Goal: Transaction & Acquisition: Register for event/course

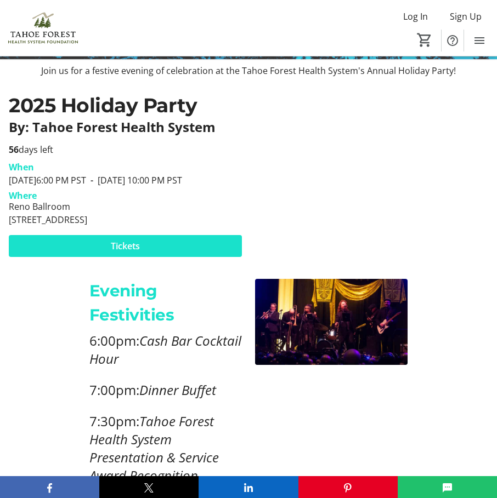
scroll to position [274, 0]
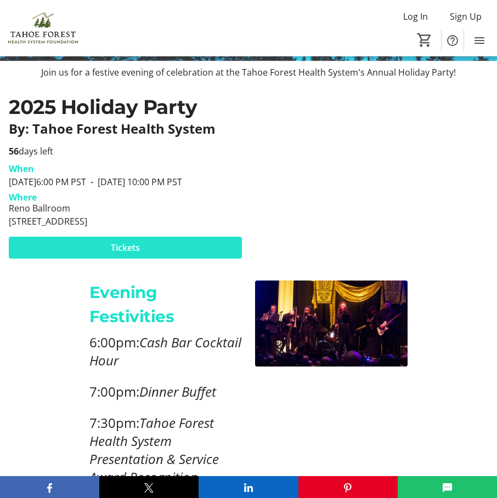
click at [206, 261] on span at bounding box center [125, 248] width 233 height 26
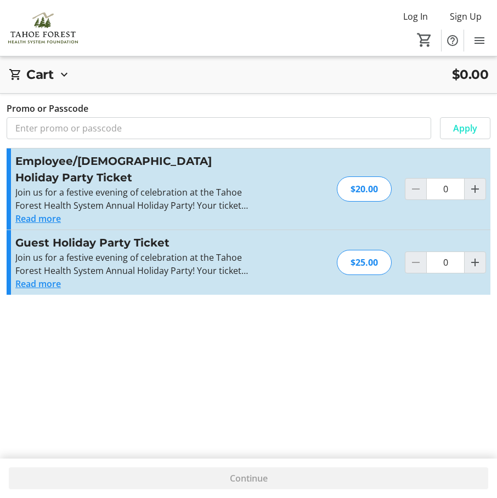
click at [25, 277] on button "Read more" at bounding box center [37, 283] width 45 height 13
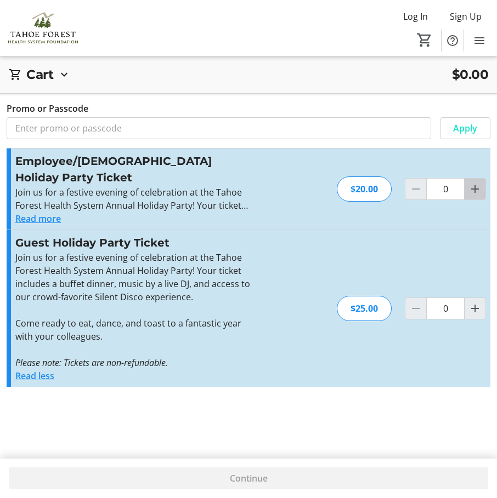
click at [469, 183] on mat-icon "Increment by one" at bounding box center [474, 189] width 13 height 13
type input "1"
click at [471, 302] on mat-icon "Increment by one" at bounding box center [474, 308] width 13 height 13
type input "1"
click at [471, 298] on div at bounding box center [475, 309] width 22 height 22
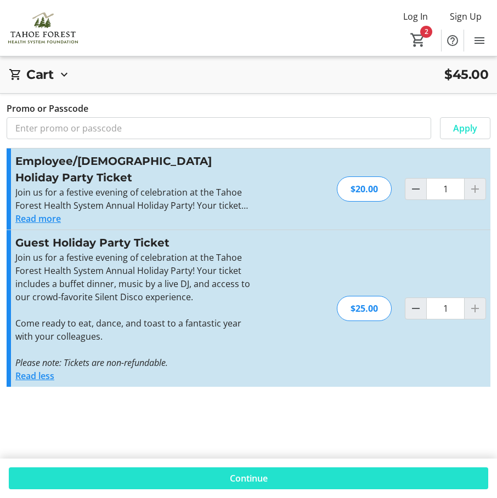
click at [309, 481] on span at bounding box center [248, 478] width 479 height 26
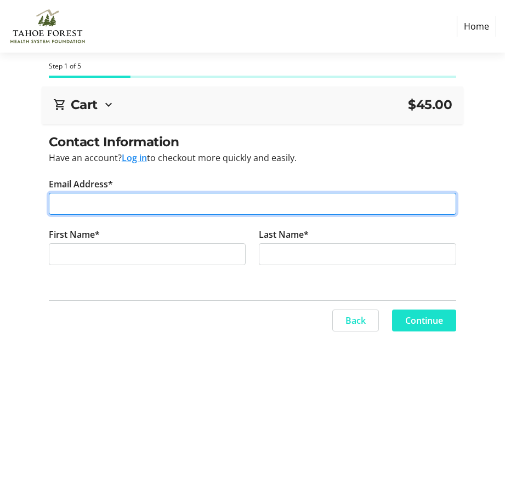
click at [185, 199] on input "Email Address*" at bounding box center [253, 204] width 408 height 22
type input "[EMAIL_ADDRESS][DOMAIN_NAME]"
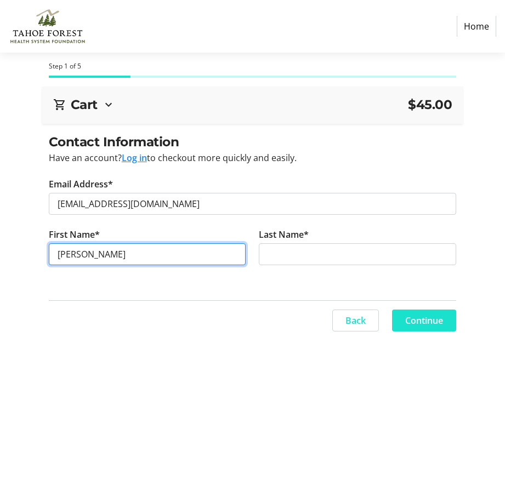
type input "[PERSON_NAME]"
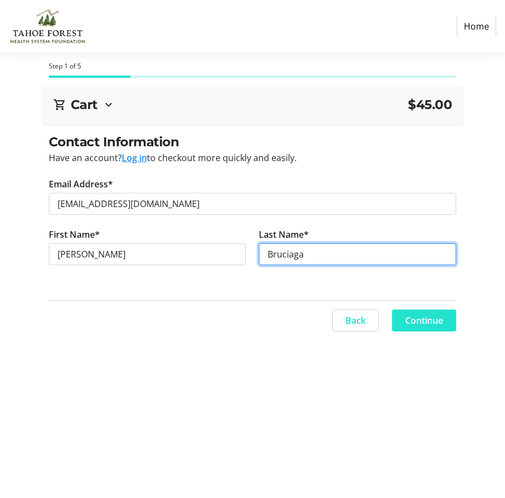
type input "Bruciaga"
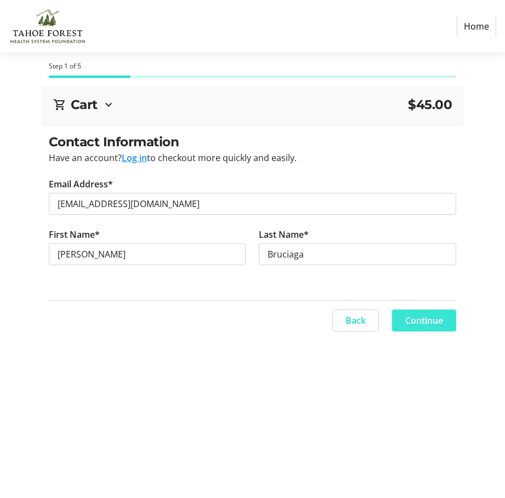
click at [412, 326] on span "Continue" at bounding box center [424, 320] width 38 height 13
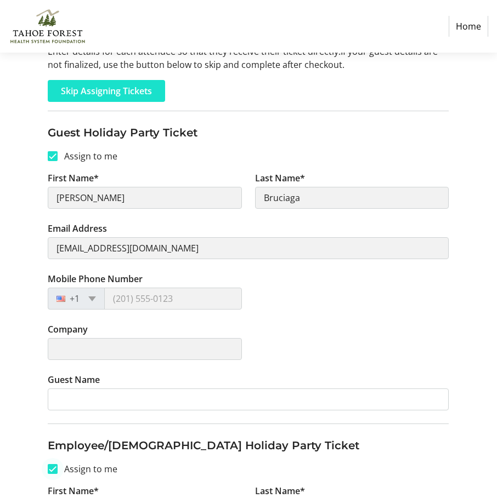
scroll to position [110, 0]
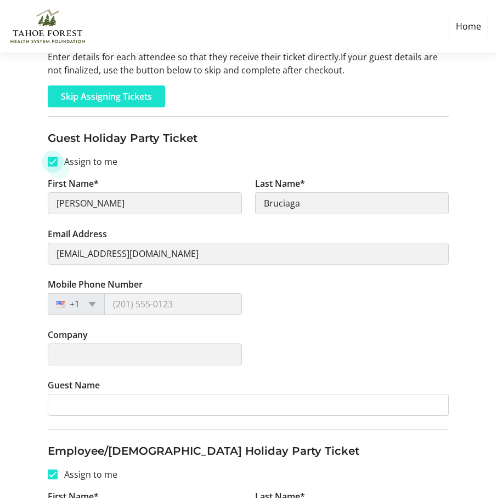
click at [53, 158] on input "Assign to me" at bounding box center [53, 162] width 10 height 10
checkbox input "false"
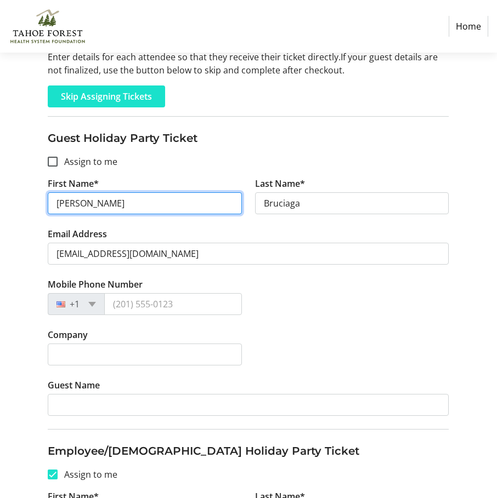
drag, startPoint x: 104, startPoint y: 207, endPoint x: 61, endPoint y: 217, distance: 44.4
click at [61, 217] on tr-form-field "First Name* [PERSON_NAME]" at bounding box center [144, 202] width 207 height 50
type input "[PERSON_NAME]"
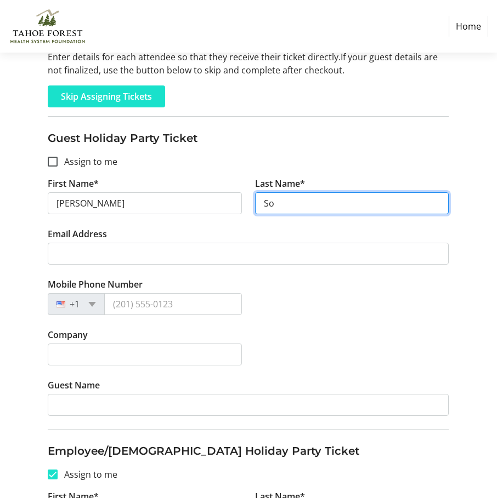
type input "S"
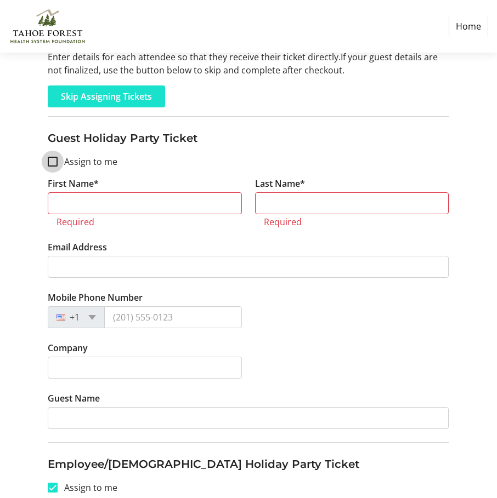
click at [53, 157] on input "Assign to me" at bounding box center [53, 162] width 10 height 10
checkbox input "true"
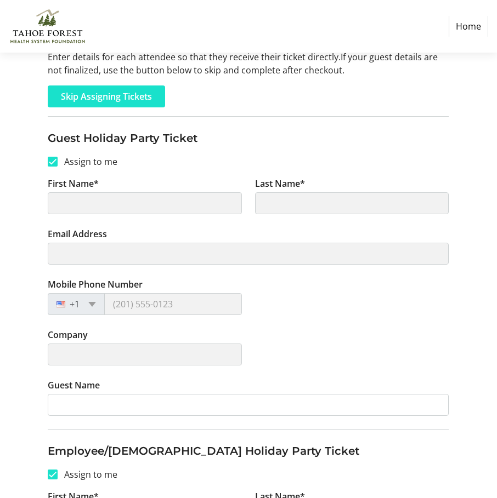
click at [121, 423] on tr-form-field "Guest Name" at bounding box center [248, 404] width 401 height 50
type input "[PERSON_NAME]"
type input "Bruciaga"
type input "[EMAIL_ADDRESS][DOMAIN_NAME]"
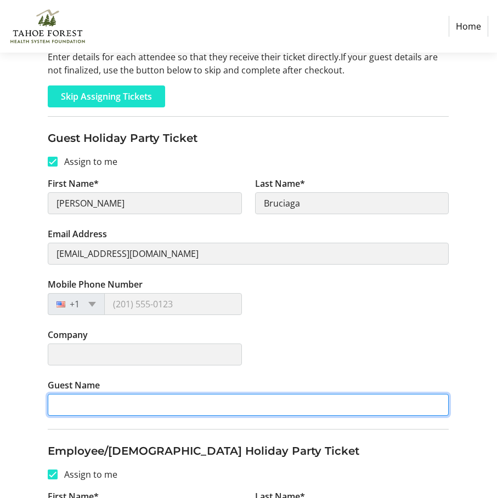
click at [121, 413] on input "Guest Name" at bounding box center [248, 405] width 401 height 22
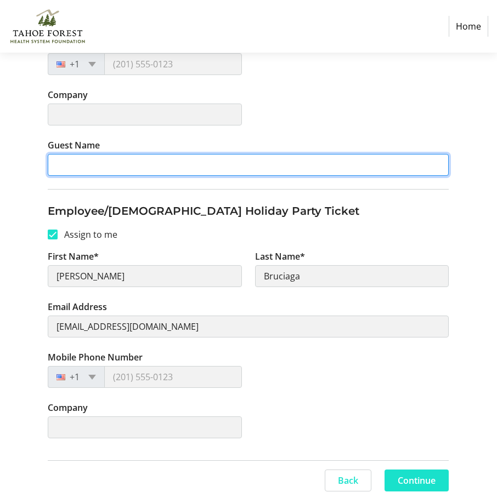
scroll to position [352, 0]
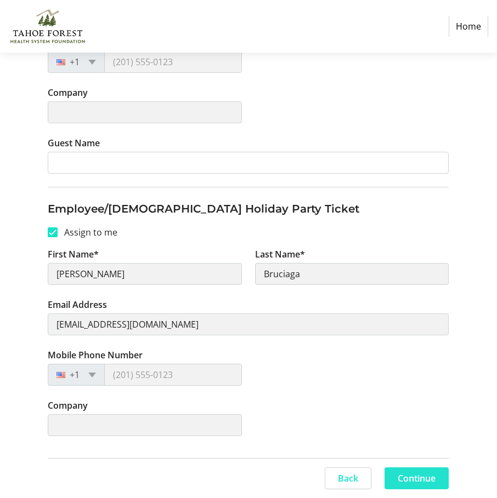
click at [409, 472] on span "Continue" at bounding box center [416, 478] width 38 height 13
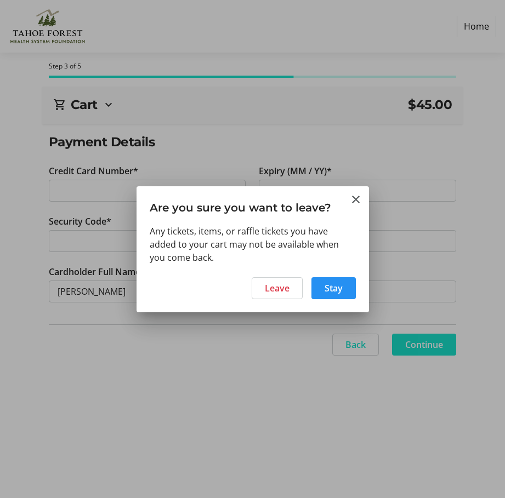
click at [334, 293] on span "Stay" at bounding box center [333, 288] width 18 height 13
click at [283, 283] on span "Leave" at bounding box center [277, 288] width 25 height 13
